Goal: Use online tool/utility: Utilize a website feature to perform a specific function

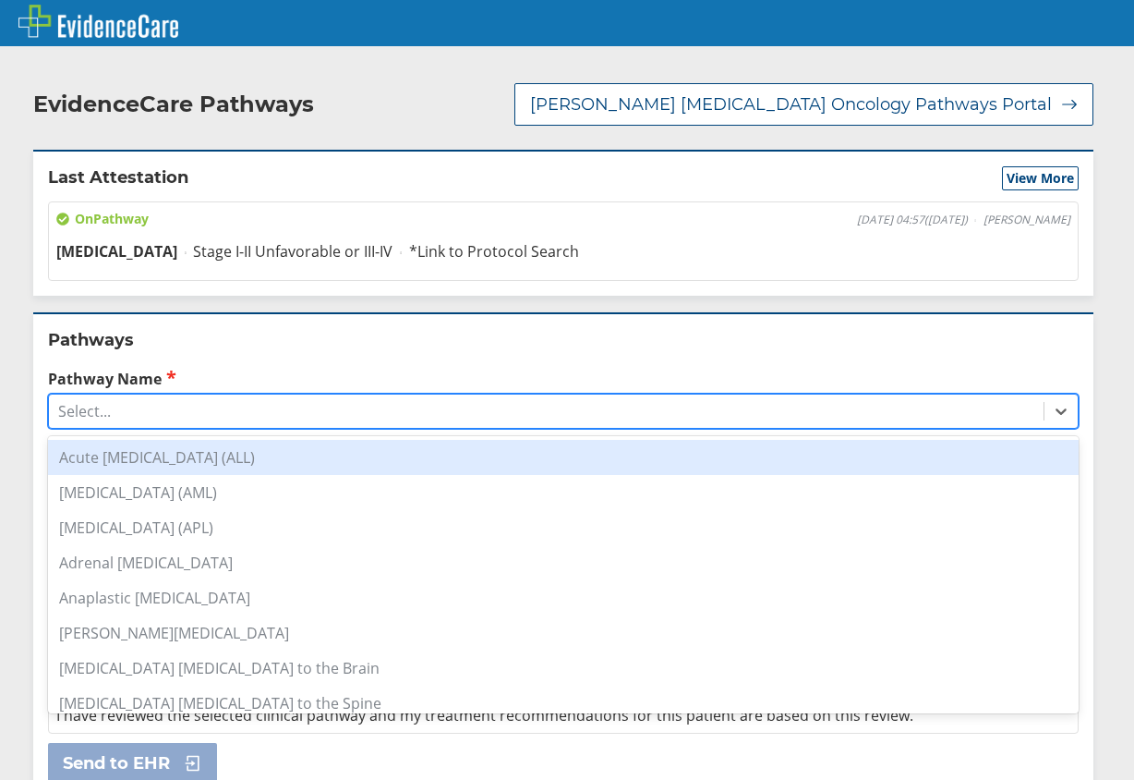
click at [117, 419] on div "Select..." at bounding box center [546, 410] width 995 height 31
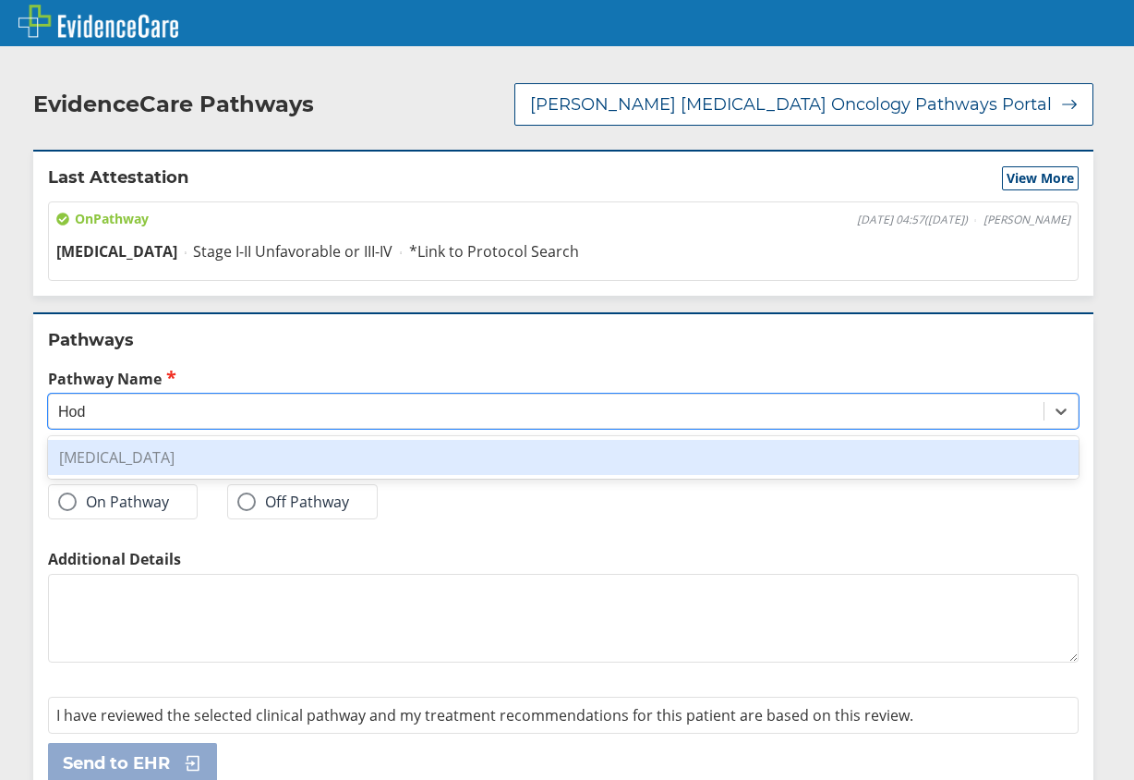
click at [227, 451] on div "[MEDICAL_DATA]" at bounding box center [563, 457] width 1031 height 35
type input "Hod"
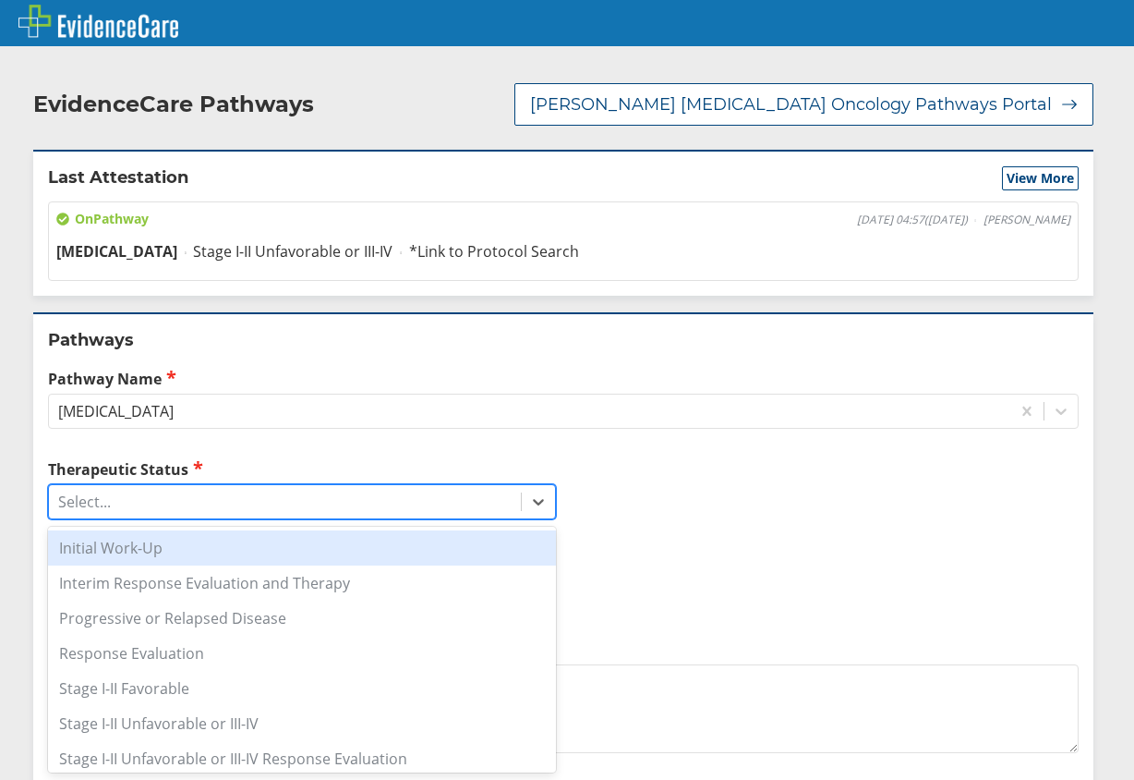
click at [157, 510] on div "Select..." at bounding box center [285, 501] width 472 height 31
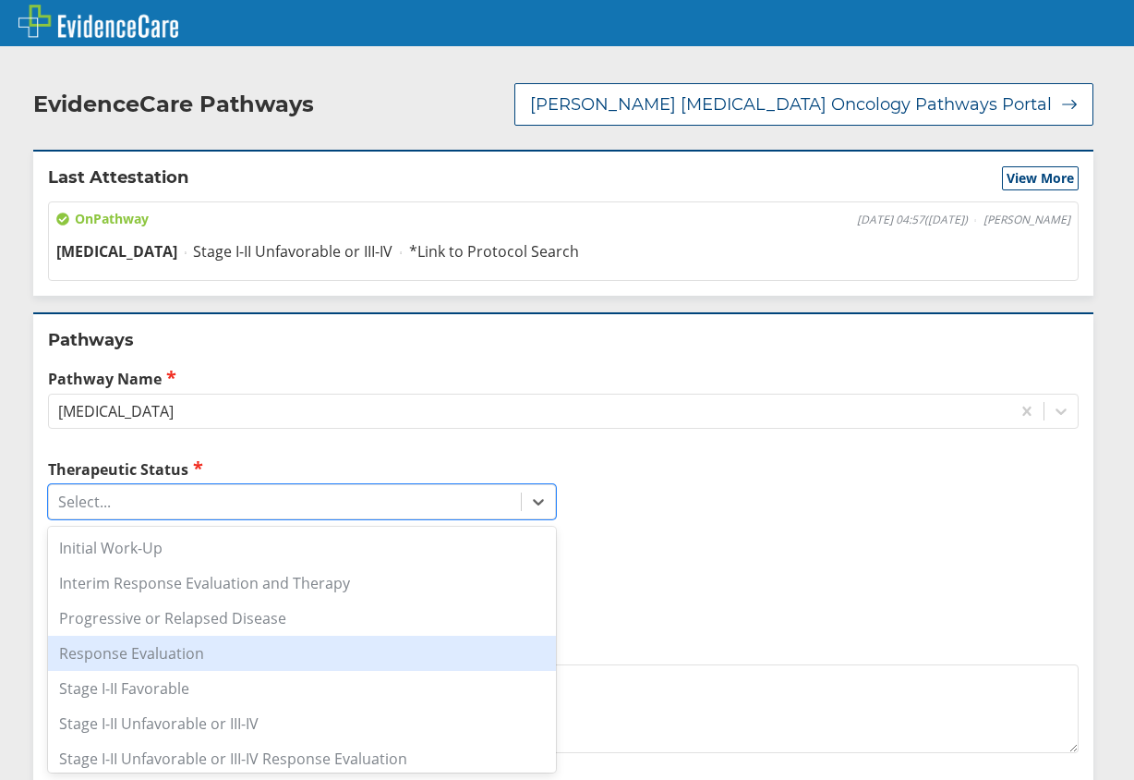
scroll to position [42, 0]
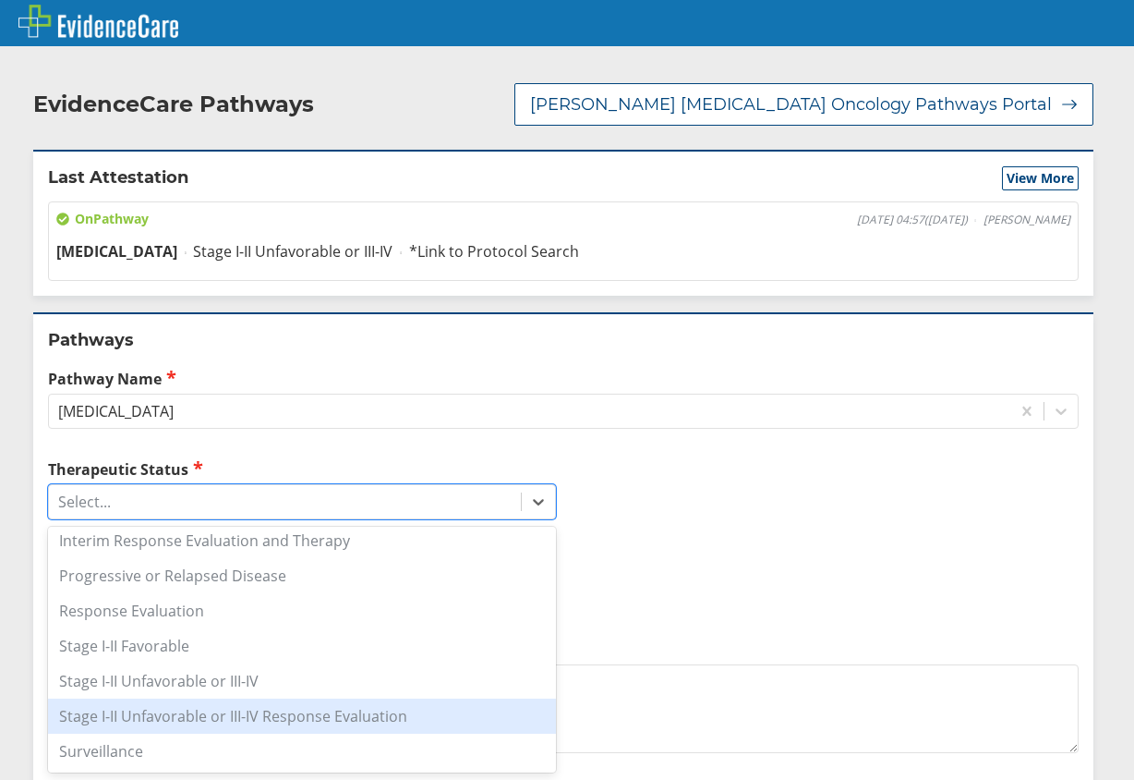
click at [247, 724] on div "Stage I-II Unfavorable or III-IV Response Evaluation" at bounding box center [302, 715] width 508 height 35
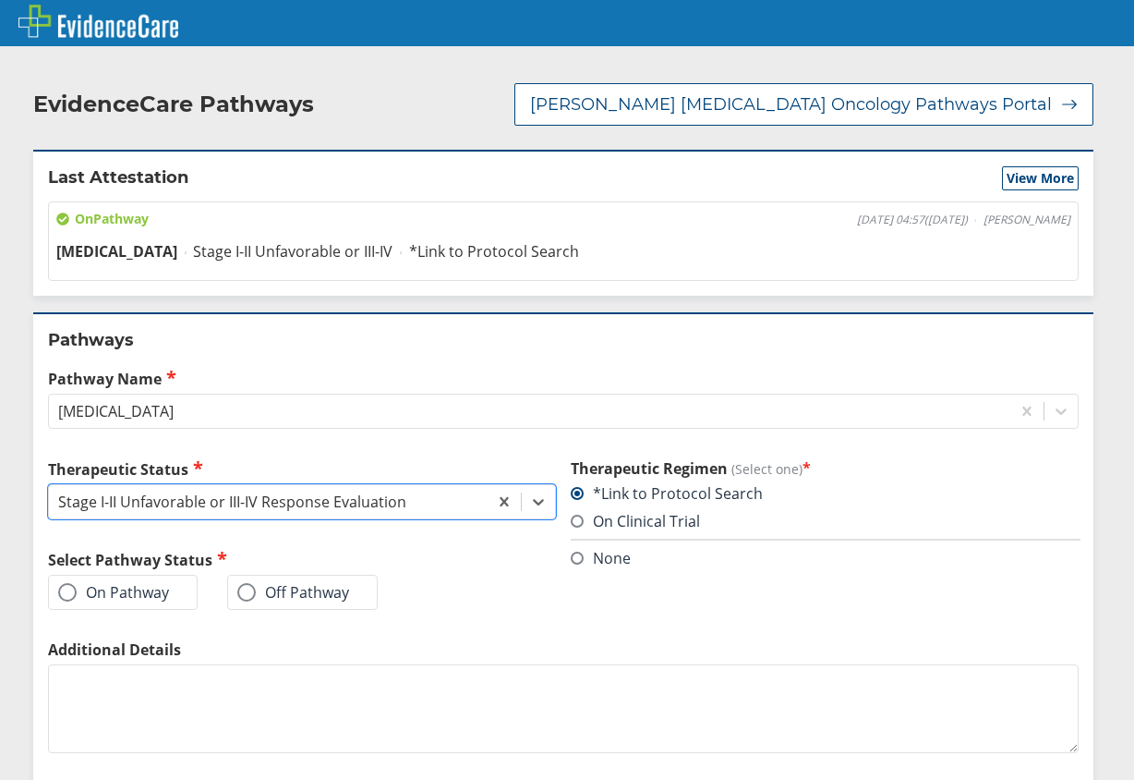
click at [66, 598] on span at bounding box center [67, 592] width 18 height 18
click at [0, 0] on input "On Pathway" at bounding box center [0, 0] width 0 height 0
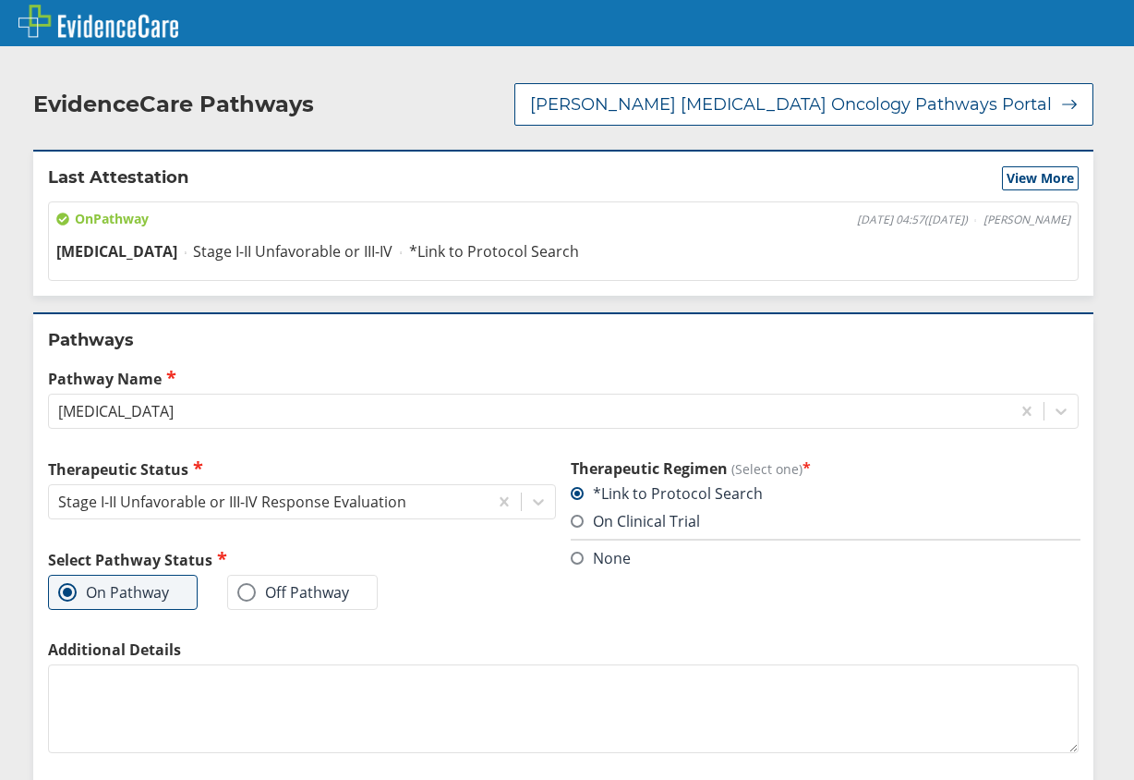
scroll to position [117, 0]
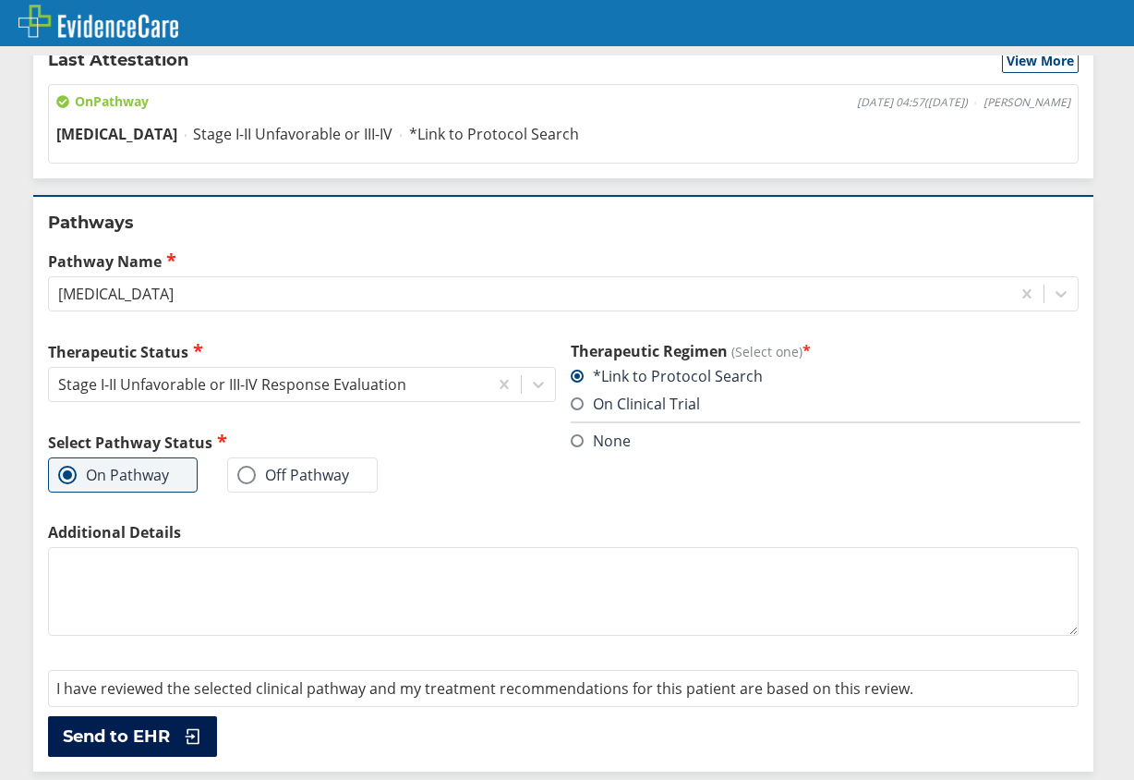
click at [144, 738] on span "Send to EHR" at bounding box center [116, 736] width 107 height 22
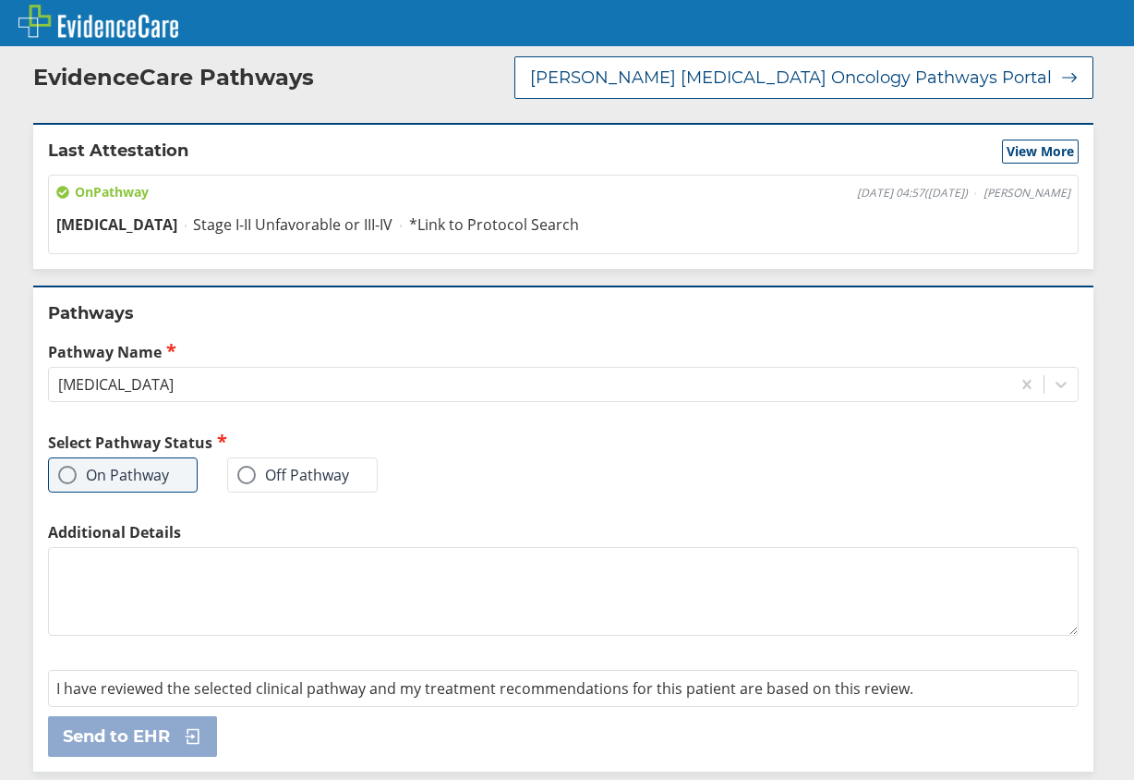
scroll to position [0, 0]
